Goal: Task Accomplishment & Management: Use online tool/utility

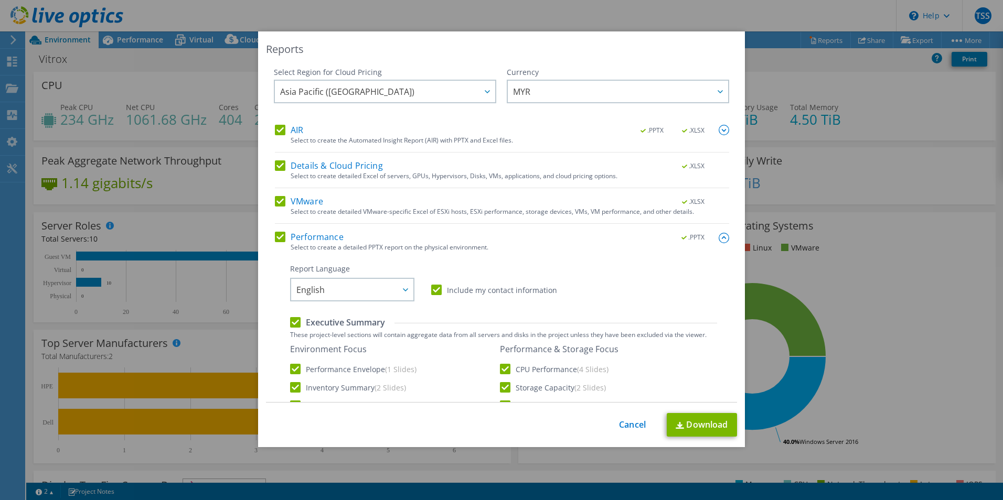
select select "USD"
click at [619, 420] on link "Cancel" at bounding box center [632, 425] width 27 height 10
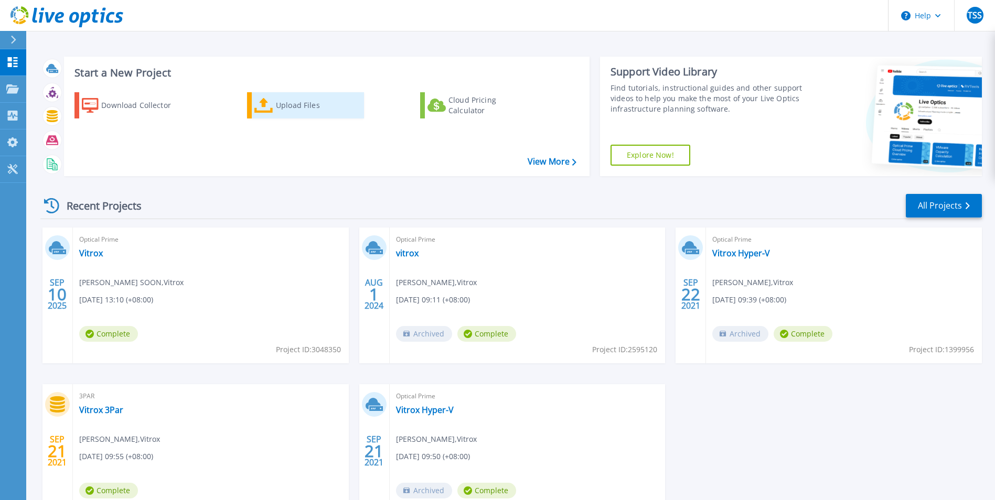
click at [260, 97] on link "Upload Files" at bounding box center [305, 105] width 117 height 26
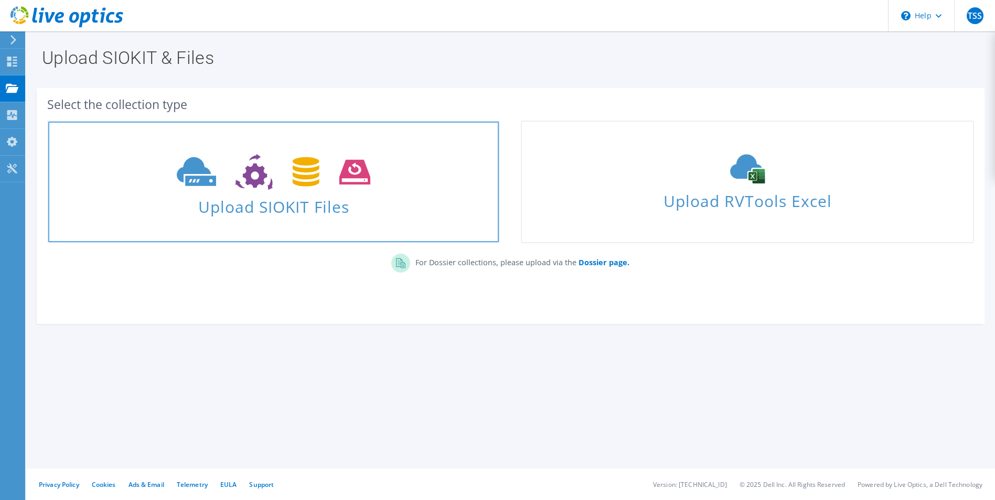
click at [243, 211] on span "Upload SIOKIT Files" at bounding box center [273, 204] width 451 height 23
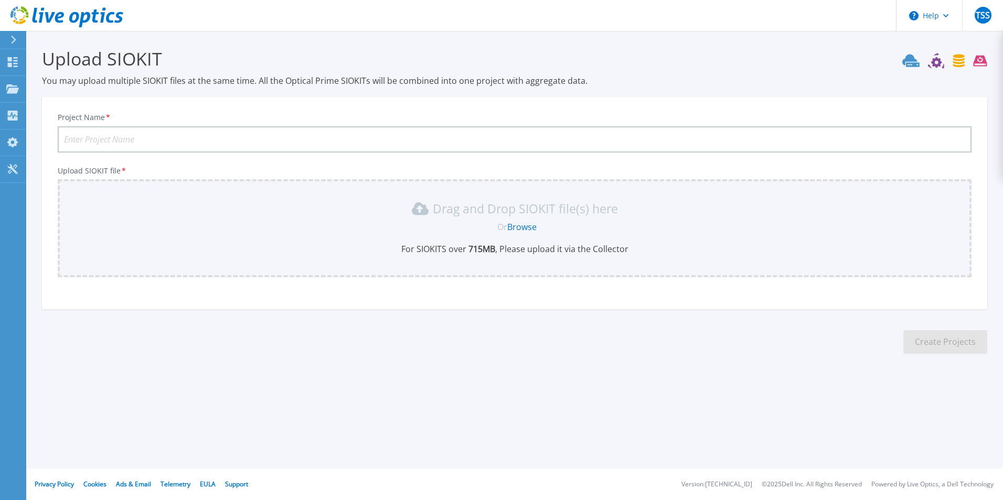
click at [216, 137] on input "Project Name *" at bounding box center [515, 139] width 914 height 26
type input "vitroxhyperv"
click at [532, 229] on link "Browse" at bounding box center [521, 227] width 29 height 12
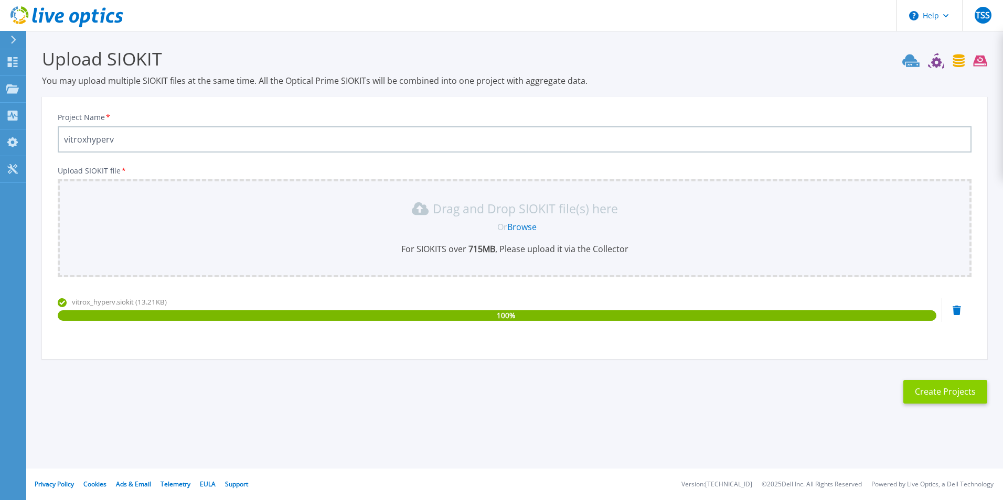
click at [947, 392] on button "Create Projects" at bounding box center [945, 392] width 84 height 24
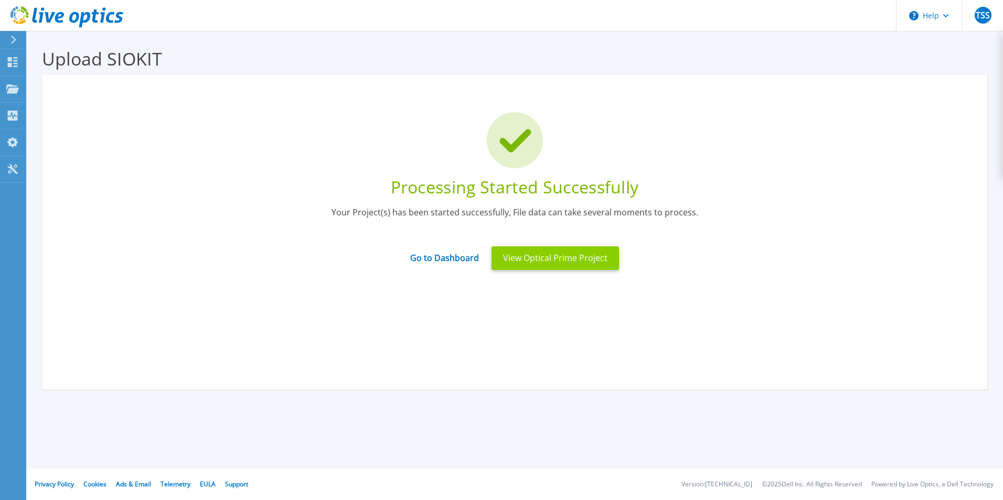
click at [576, 263] on button "View Optical Prime Project" at bounding box center [554, 259] width 127 height 24
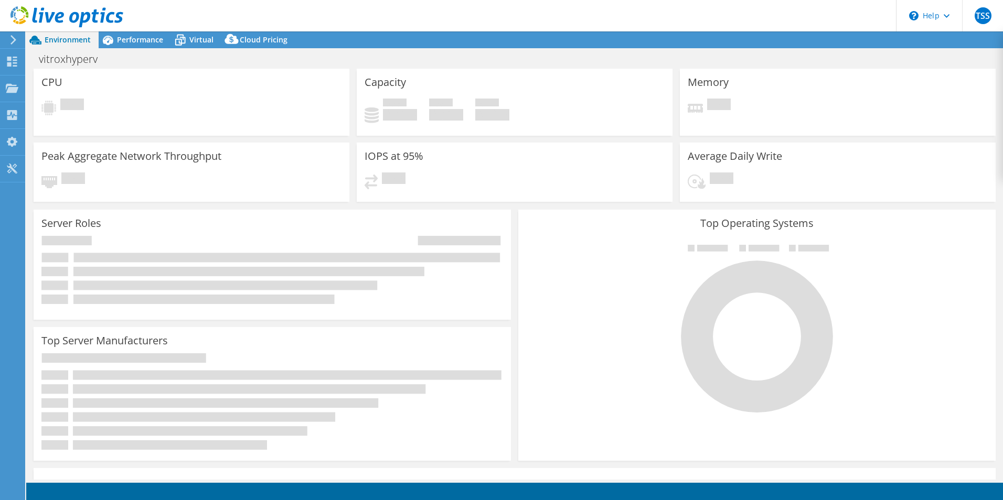
select select "USD"
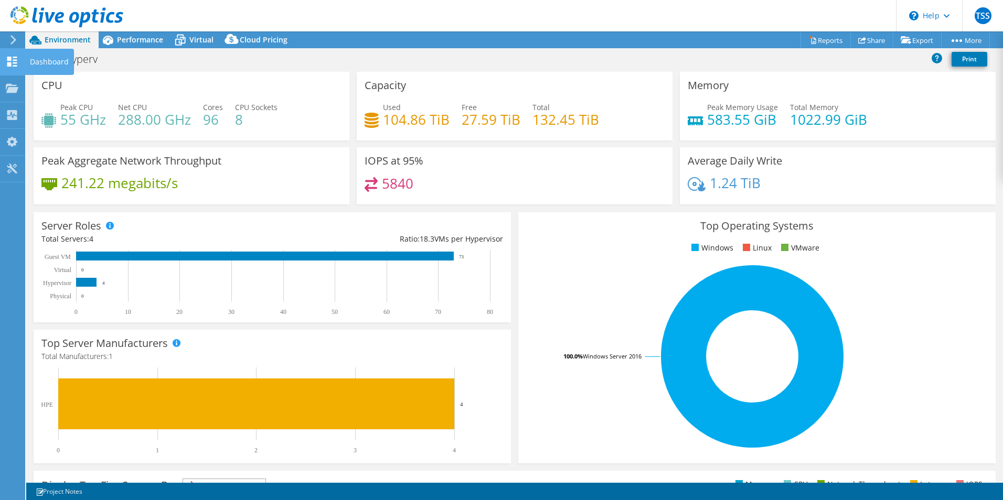
click at [6, 57] on icon at bounding box center [12, 62] width 13 height 10
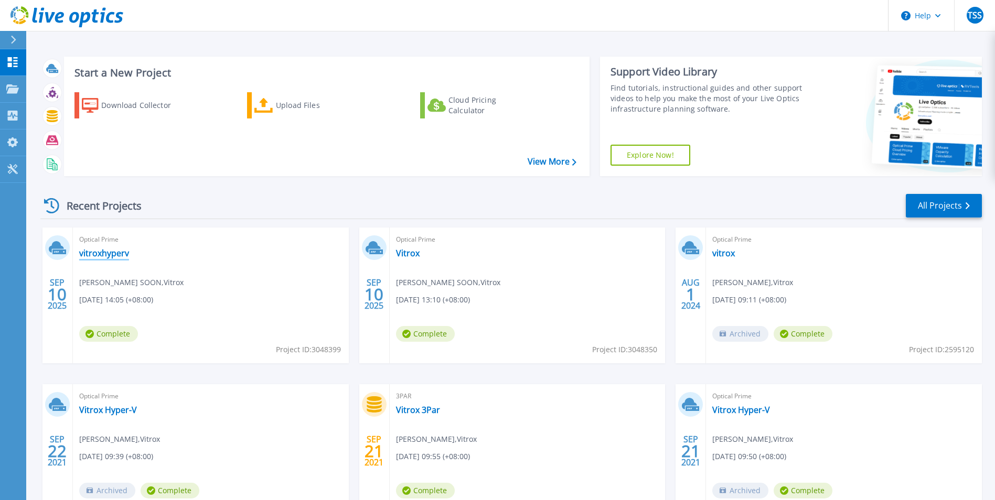
click at [116, 252] on link "vitroxhyperv" at bounding box center [104, 253] width 50 height 10
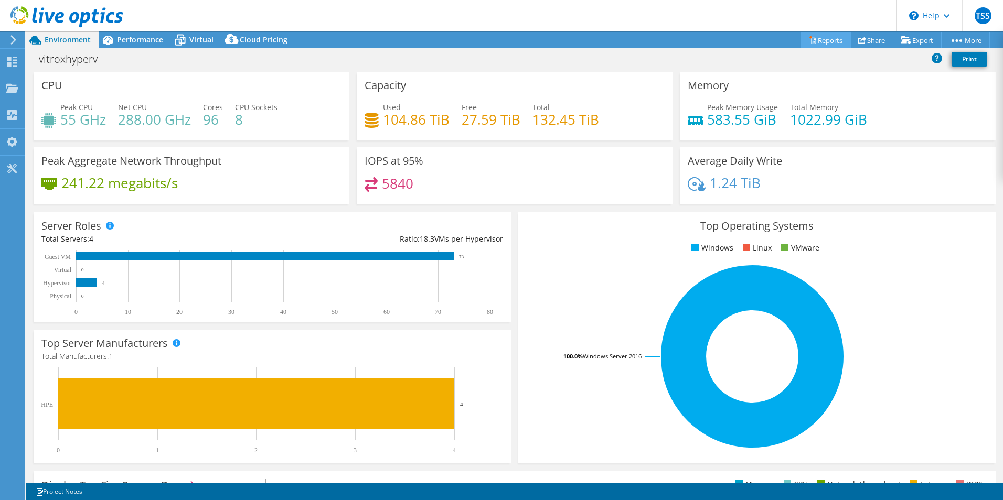
click at [808, 34] on link "Reports" at bounding box center [825, 40] width 50 height 16
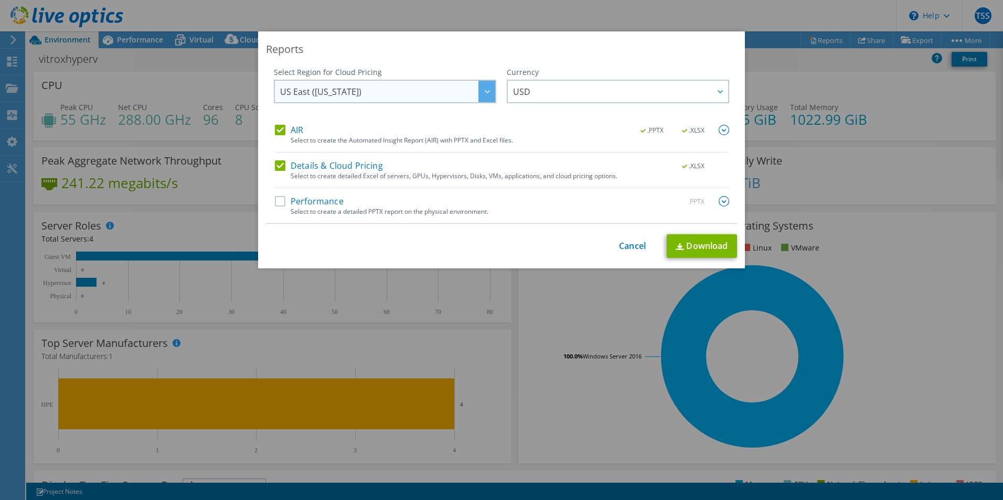
click at [423, 91] on span "US East ([US_STATE])" at bounding box center [387, 92] width 215 height 22
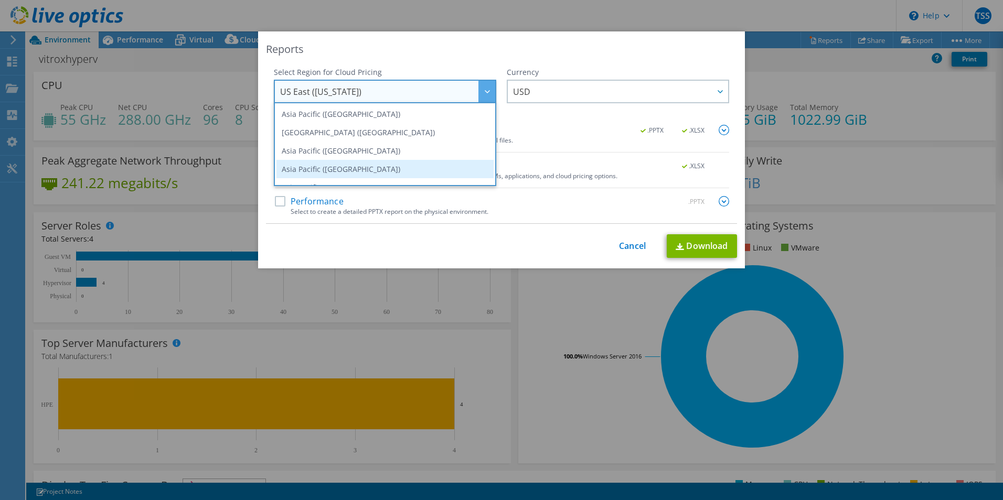
click at [365, 162] on li "Asia Pacific ([GEOGRAPHIC_DATA])" at bounding box center [384, 169] width 217 height 18
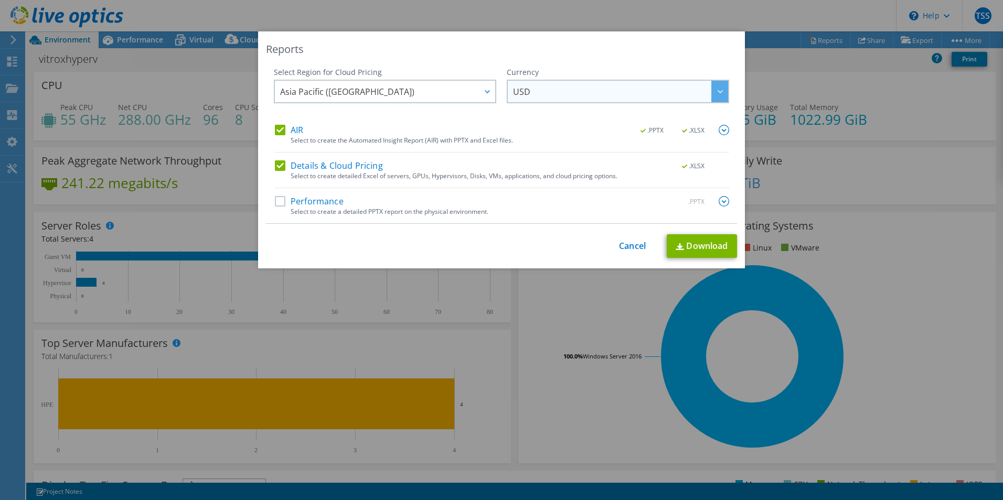
click at [584, 95] on span "USD" at bounding box center [620, 92] width 215 height 22
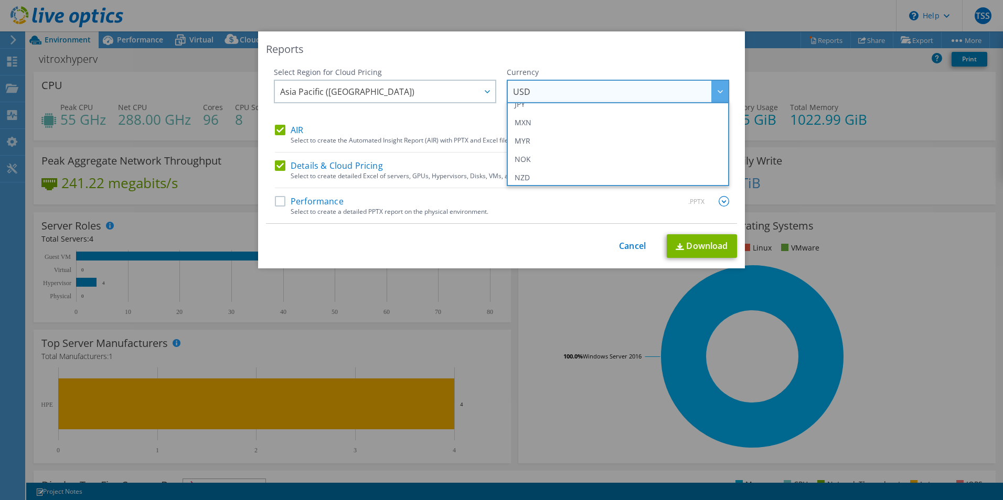
scroll to position [223, 0]
click at [552, 166] on li "MYR" at bounding box center [617, 166] width 217 height 18
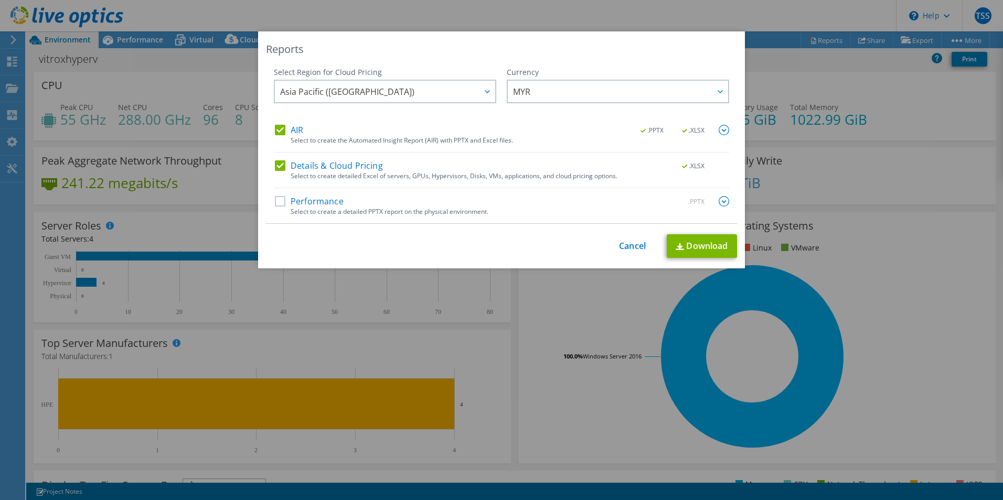
click at [314, 204] on label "Performance" at bounding box center [309, 201] width 69 height 10
click at [0, 0] on input "Performance" at bounding box center [0, 0] width 0 height 0
click at [719, 205] on img at bounding box center [724, 201] width 10 height 10
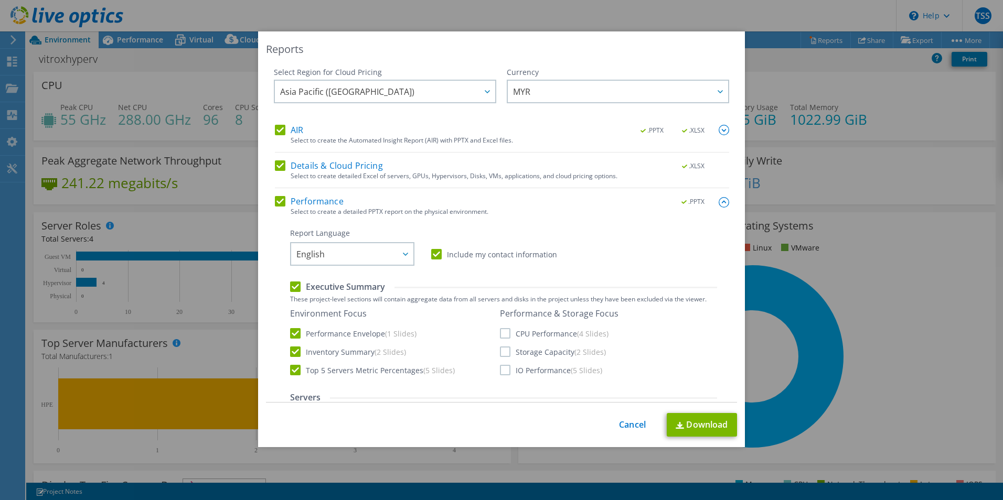
click at [719, 204] on img at bounding box center [724, 202] width 10 height 10
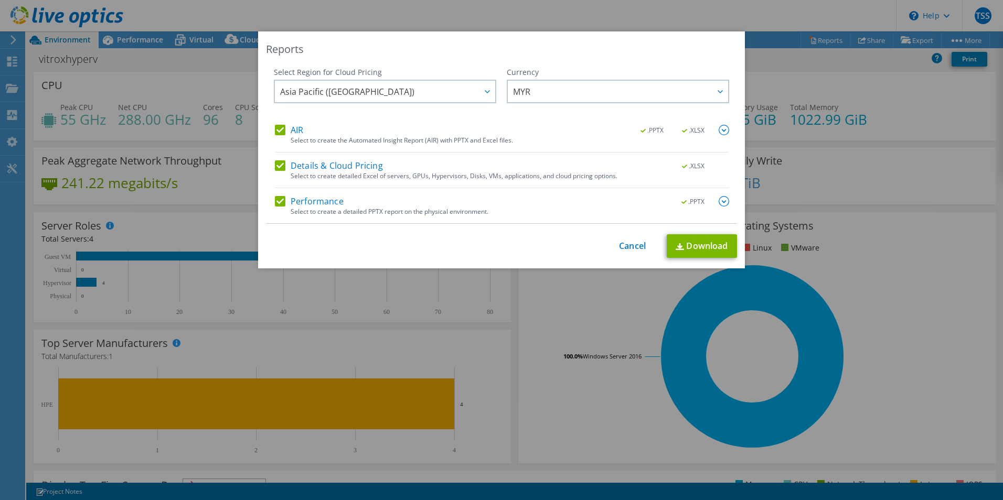
click at [719, 137] on div "Select to create the Automated Insight Report (AIR) with PPTX and Excel files." at bounding box center [510, 140] width 439 height 7
click at [719, 130] on img at bounding box center [724, 130] width 10 height 10
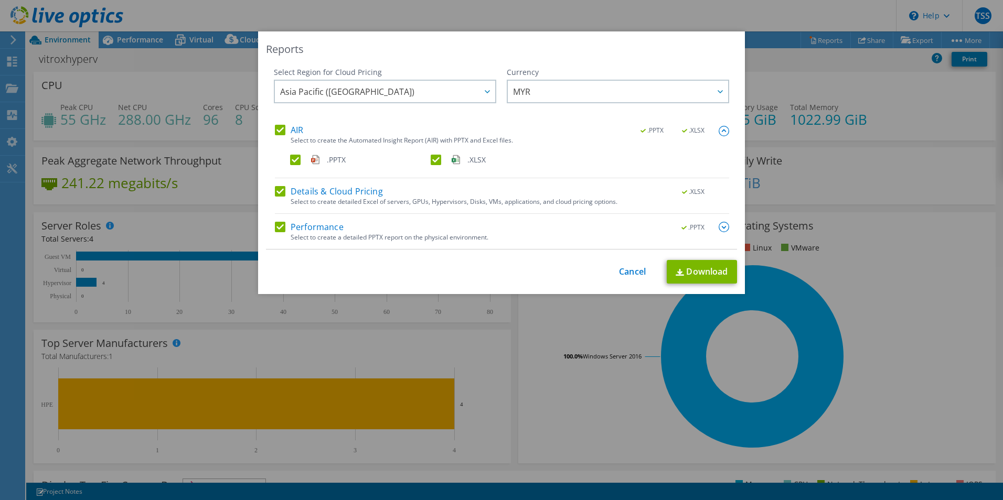
click at [719, 130] on img at bounding box center [724, 131] width 10 height 10
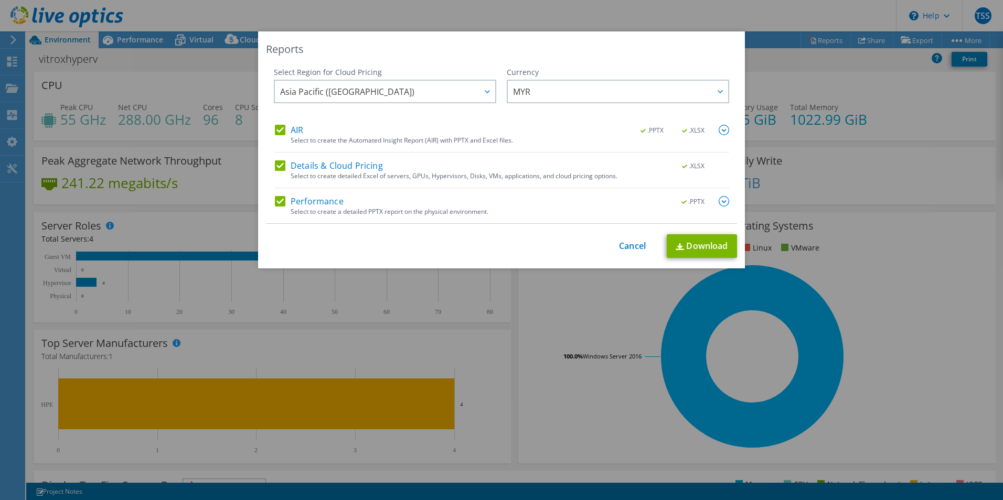
click at [719, 196] on img at bounding box center [724, 201] width 10 height 10
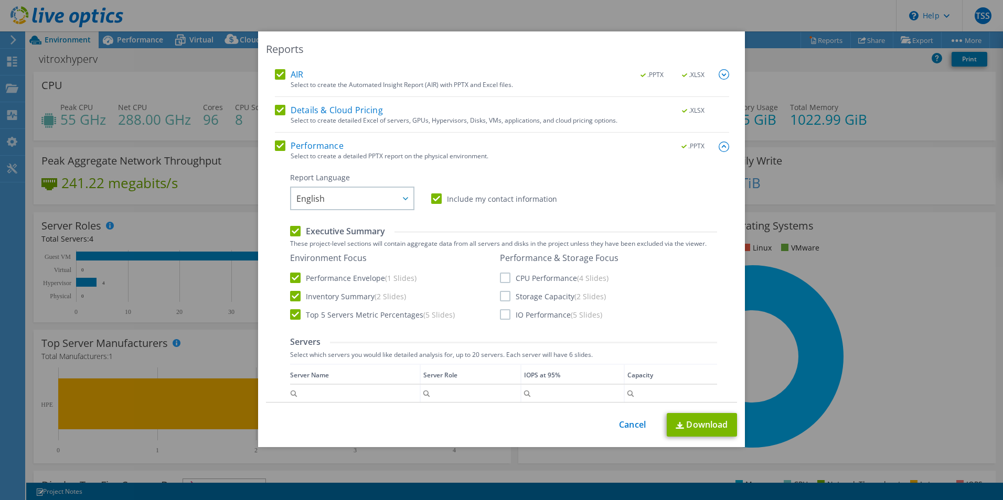
scroll to position [105, 0]
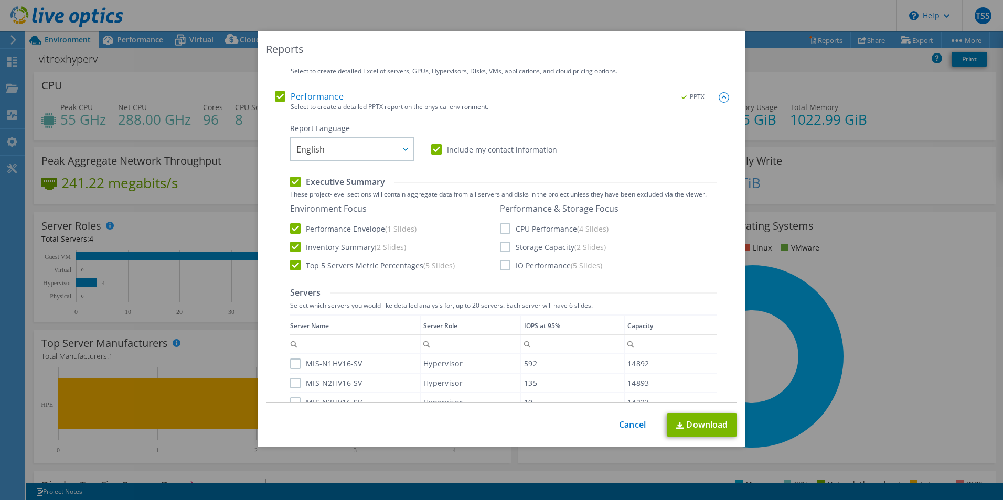
click at [501, 230] on label "CPU Performance (4 Slides)" at bounding box center [554, 228] width 109 height 10
click at [0, 0] on input "CPU Performance (4 Slides)" at bounding box center [0, 0] width 0 height 0
click at [500, 248] on label "Storage Capacity (2 Slides)" at bounding box center [553, 247] width 106 height 10
click at [0, 0] on input "Storage Capacity (2 Slides)" at bounding box center [0, 0] width 0 height 0
click at [503, 272] on div "Environment Focus Performance Envelope (1 Slides) Inventory Summary (2 Slides) …" at bounding box center [503, 238] width 427 height 68
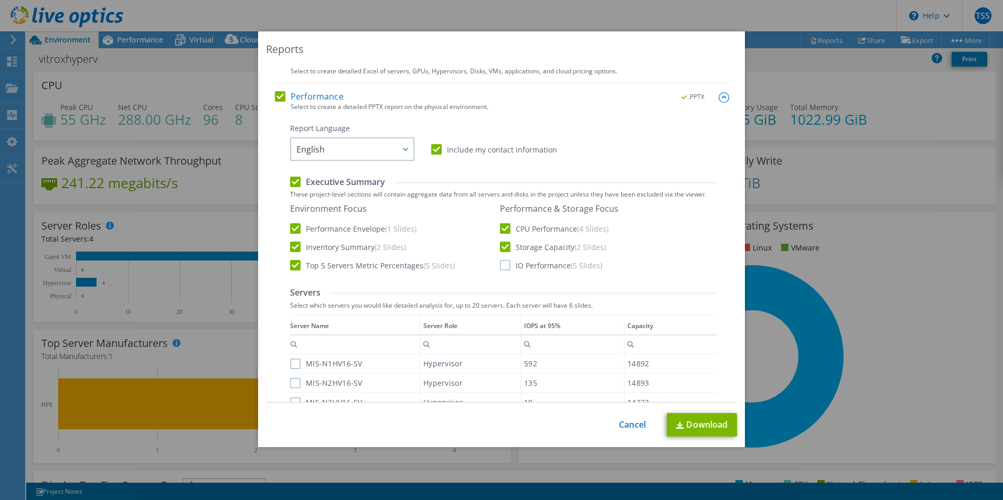
click at [503, 262] on label "IO Performance (5 Slides)" at bounding box center [551, 265] width 102 height 10
click at [0, 0] on input "IO Performance (5 Slides)" at bounding box center [0, 0] width 0 height 0
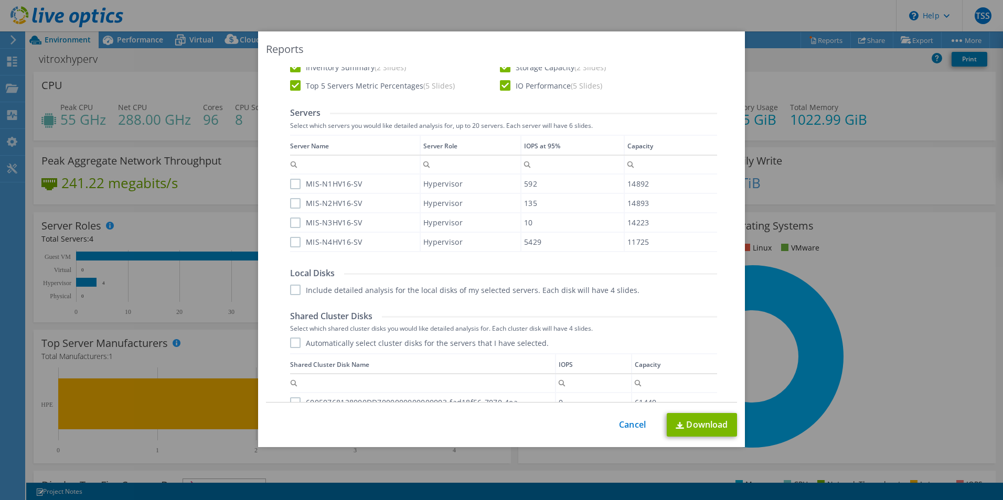
scroll to position [210, 0]
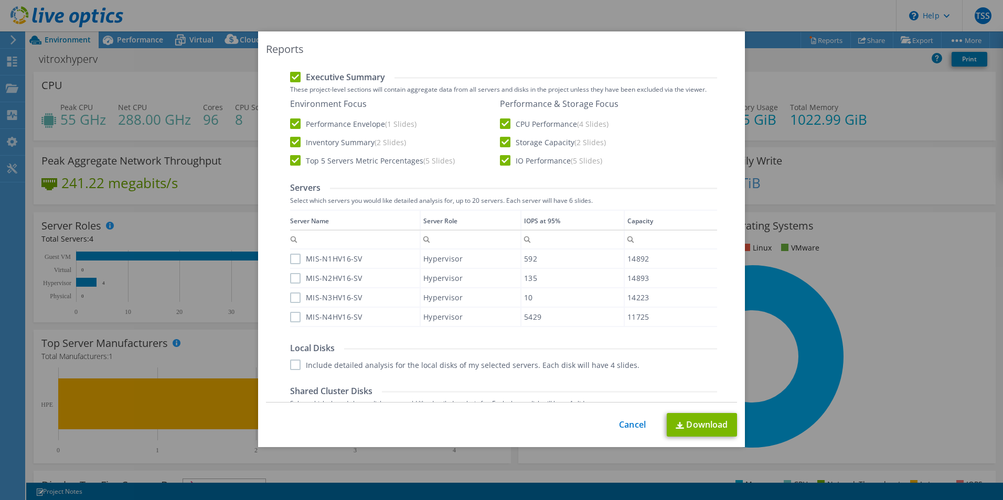
click at [290, 263] on label "MIS-N1HV16-SV" at bounding box center [326, 259] width 72 height 10
click at [0, 0] on input "MIS-N1HV16-SV" at bounding box center [0, 0] width 0 height 0
click at [292, 288] on td "MIS-N3HV16-SV" at bounding box center [355, 297] width 130 height 19
click at [292, 298] on label "MIS-N3HV16-SV" at bounding box center [326, 298] width 72 height 10
click at [0, 0] on input "MIS-N3HV16-SV" at bounding box center [0, 0] width 0 height 0
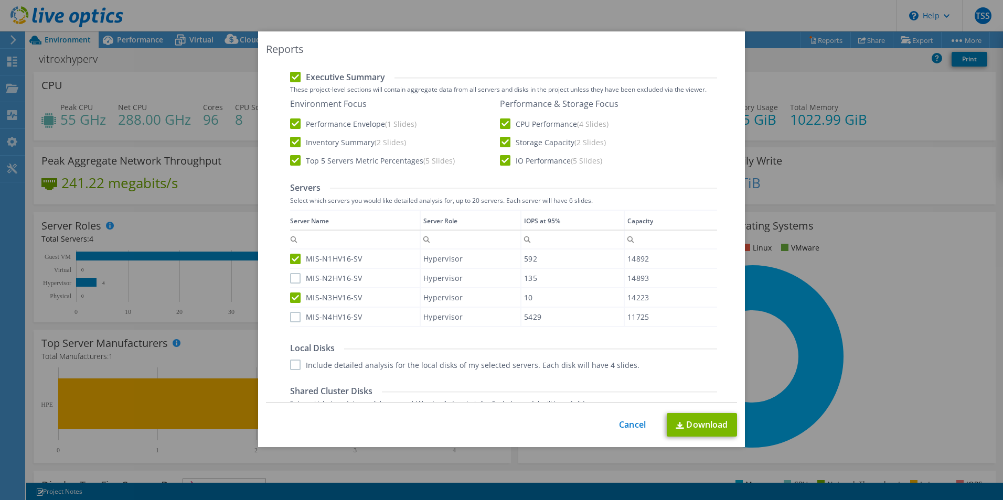
click at [290, 318] on div "Data grid" at bounding box center [291, 265] width 2 height 110
click at [290, 285] on div "MIS-N2HV16-SV" at bounding box center [355, 278] width 130 height 18
click at [291, 325] on div "MIS-N4HV16-SV" at bounding box center [355, 317] width 130 height 18
click at [296, 279] on label "MIS-N2HV16-SV" at bounding box center [326, 278] width 72 height 10
click at [0, 0] on input "MIS-N2HV16-SV" at bounding box center [0, 0] width 0 height 0
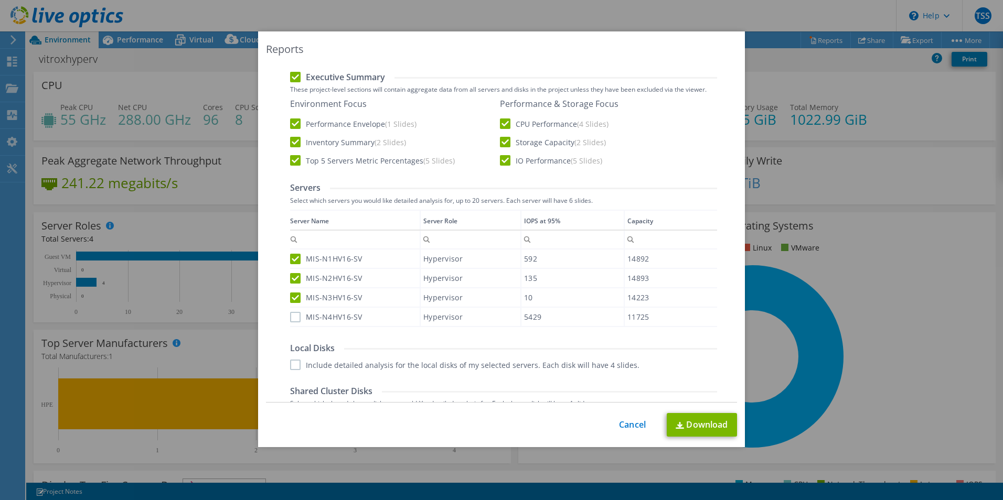
click at [293, 316] on label "MIS-N4HV16-SV" at bounding box center [326, 317] width 72 height 10
click at [0, 0] on input "MIS-N4HV16-SV" at bounding box center [0, 0] width 0 height 0
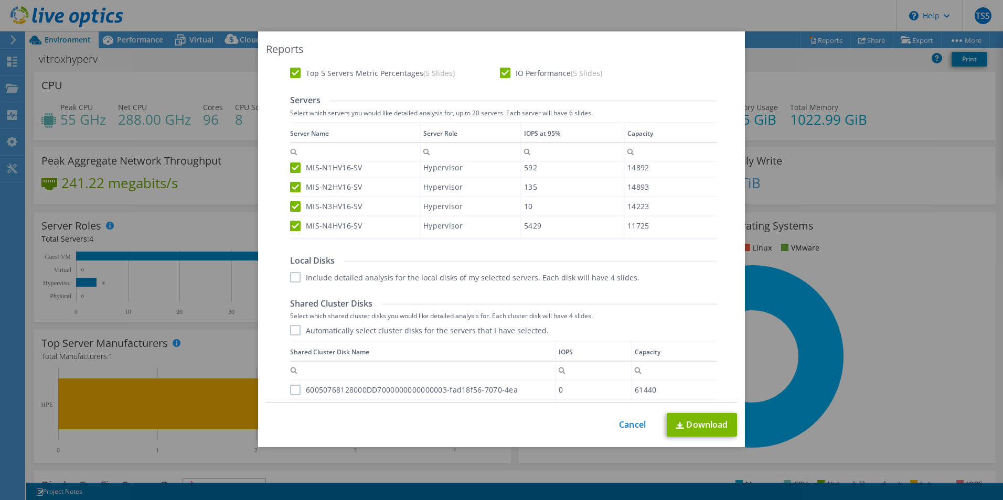
scroll to position [315, 0]
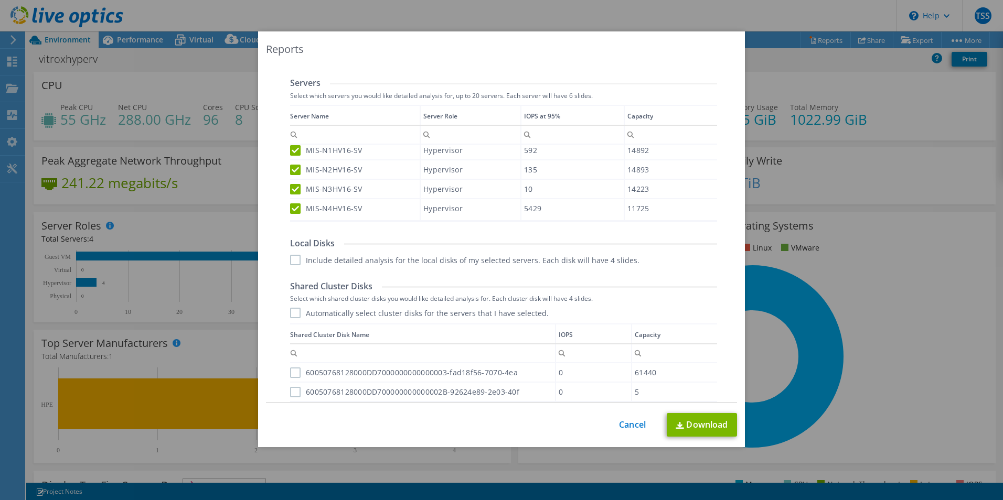
click at [292, 309] on label "Automatically select cluster disks for the servers that I have selected." at bounding box center [419, 313] width 259 height 10
click at [0, 0] on input "Automatically select cluster disks for the servers that I have selected." at bounding box center [0, 0] width 0 height 0
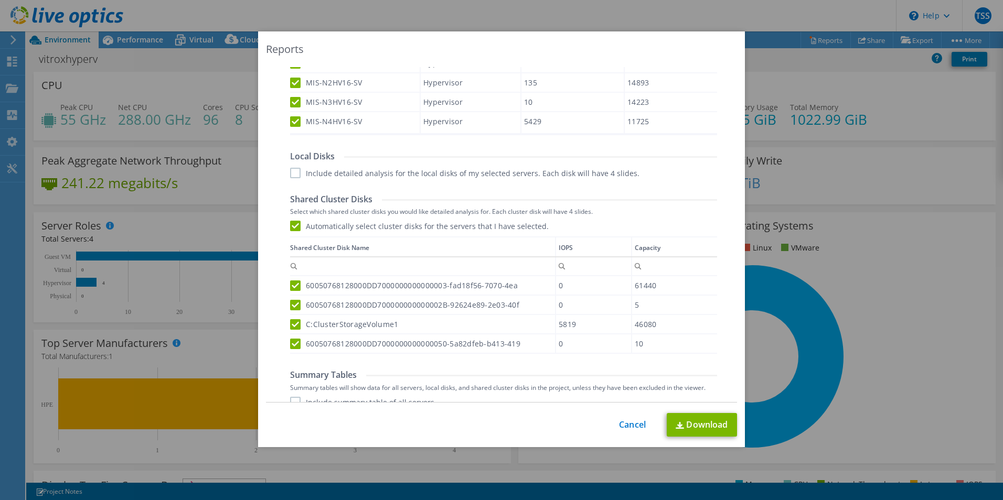
scroll to position [452, 0]
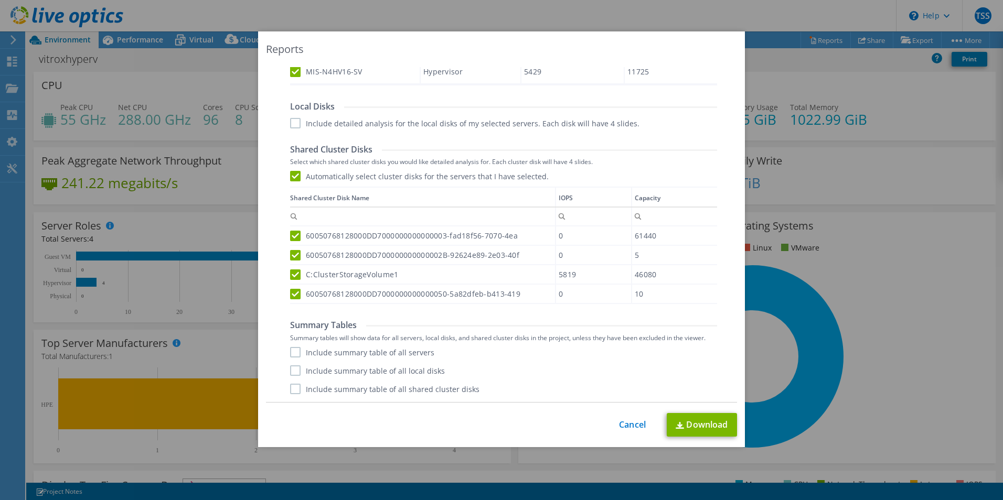
click at [296, 351] on label "Include summary table of all servers" at bounding box center [362, 352] width 144 height 10
click at [0, 0] on input "Include summary table of all servers" at bounding box center [0, 0] width 0 height 0
click at [296, 368] on label "Include summary table of all local disks" at bounding box center [367, 371] width 155 height 10
click at [0, 0] on input "Include summary table of all local disks" at bounding box center [0, 0] width 0 height 0
click at [296, 390] on label "Include summary table of all shared cluster disks" at bounding box center [384, 389] width 189 height 10
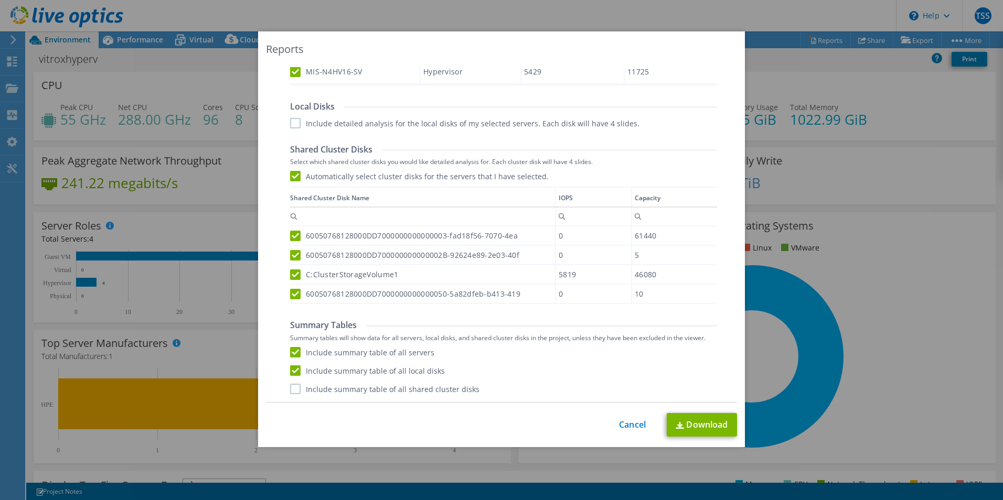
click at [0, 0] on input "Include summary table of all shared cluster disks" at bounding box center [0, 0] width 0 height 0
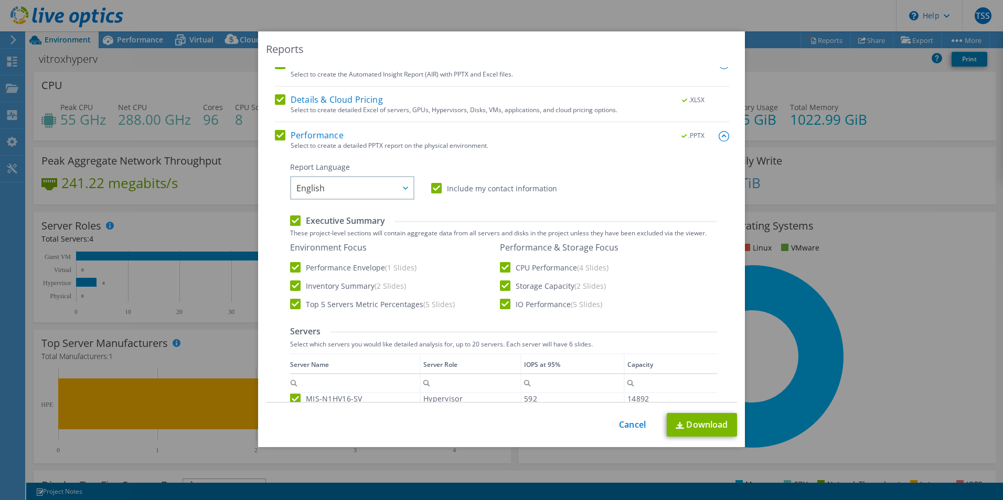
scroll to position [0, 0]
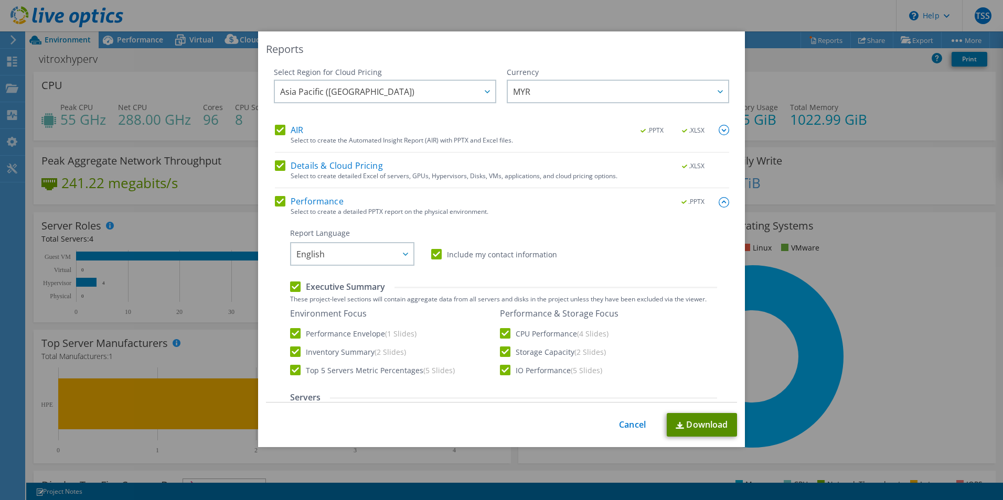
click at [705, 430] on link "Download" at bounding box center [702, 425] width 70 height 24
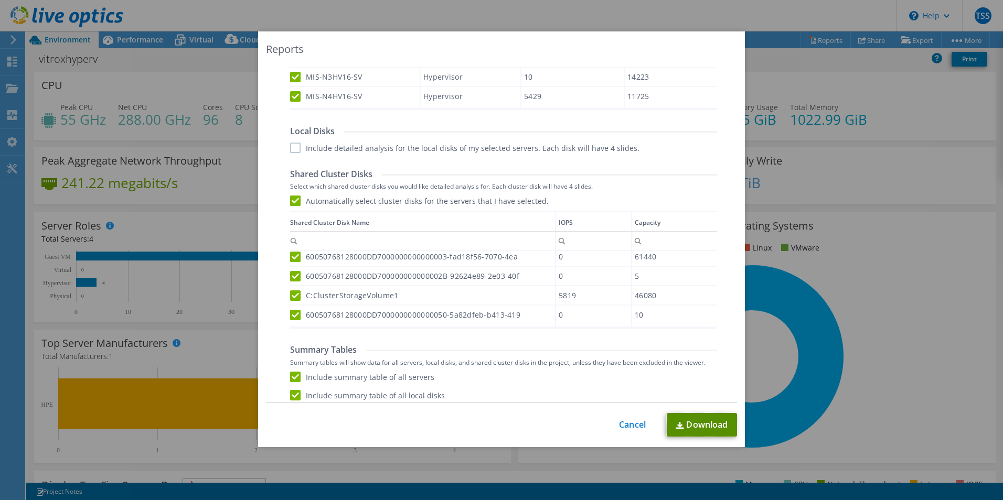
scroll to position [452, 0]
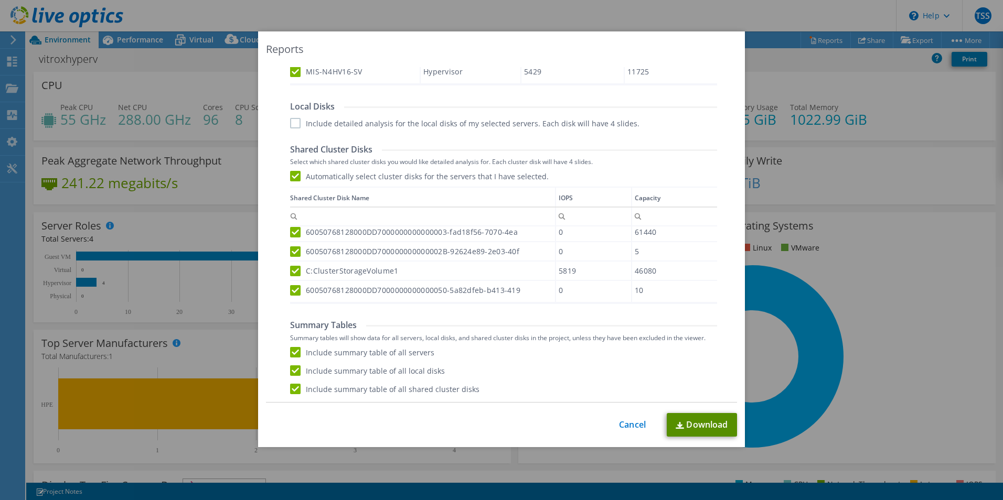
click at [697, 421] on link "Download" at bounding box center [702, 425] width 70 height 24
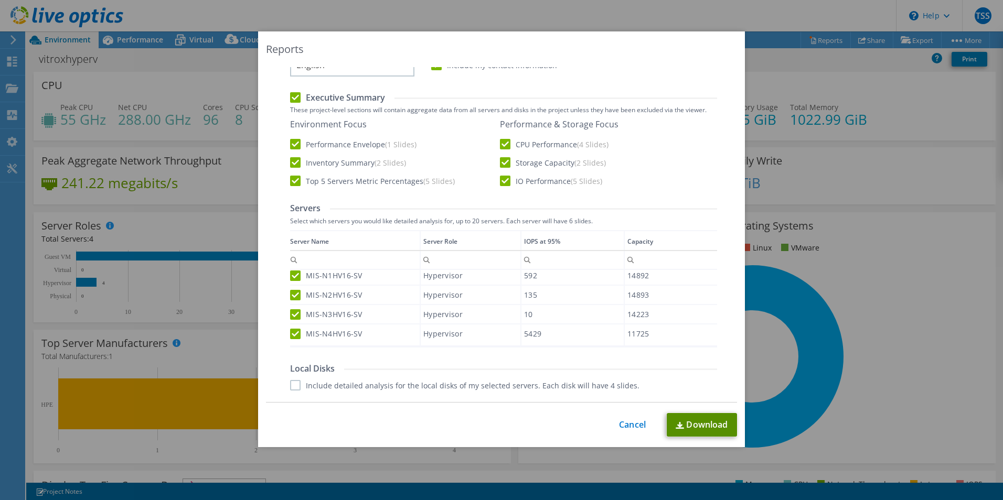
scroll to position [0, 0]
